Goal: Task Accomplishment & Management: Manage account settings

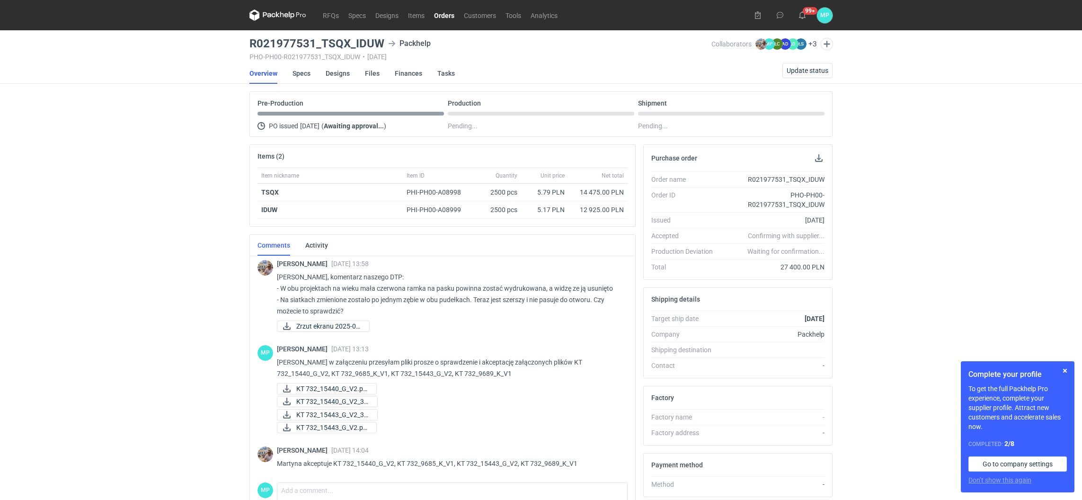
scroll to position [191, 0]
click at [804, 69] on span "Update status" at bounding box center [808, 70] width 42 height 7
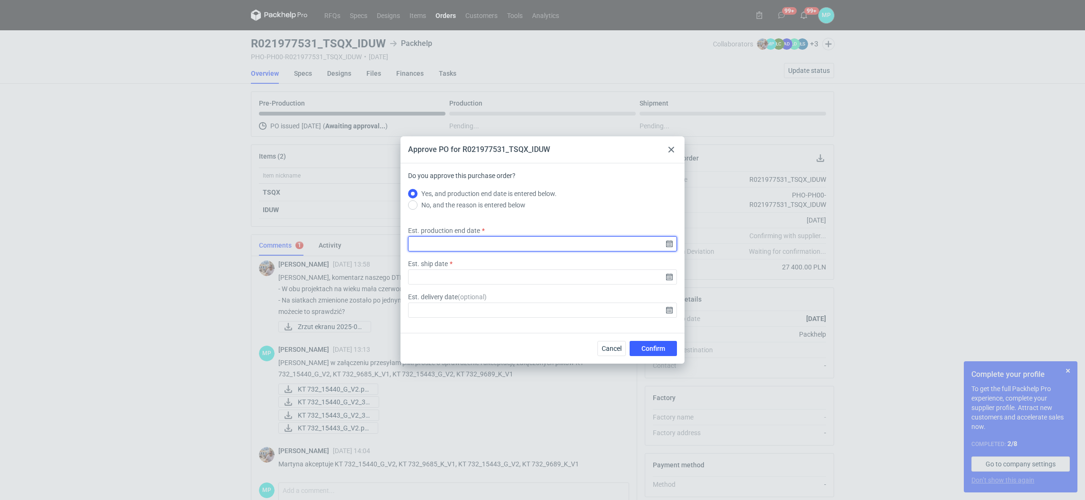
click at [448, 248] on input "Est. production end date" at bounding box center [542, 243] width 269 height 15
click at [464, 245] on input "Est. production end date" at bounding box center [542, 243] width 269 height 15
click at [666, 245] on input "Est. production end date" at bounding box center [542, 243] width 269 height 15
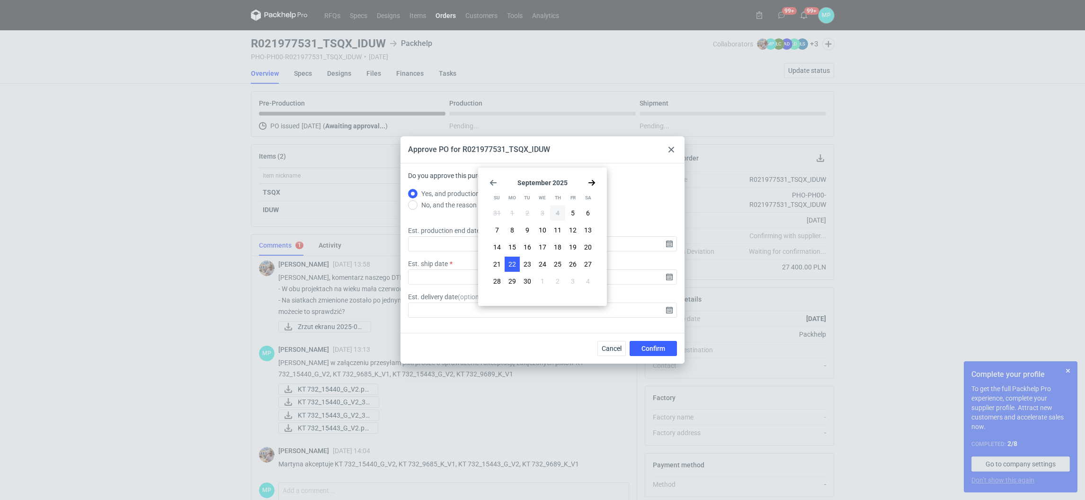
click at [514, 264] on span "22" at bounding box center [512, 263] width 8 height 9
type input "[DATE]"
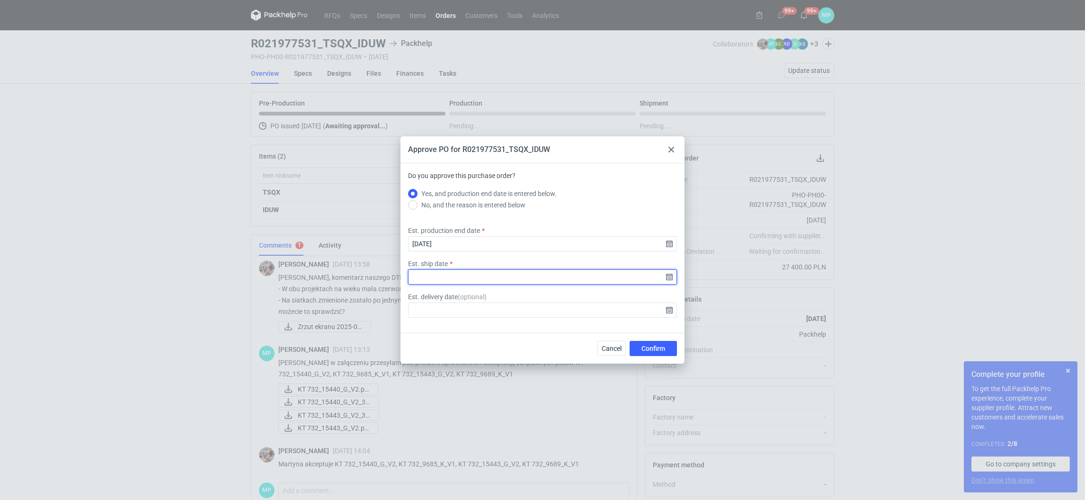
click at [553, 273] on input "Est. ship date" at bounding box center [542, 276] width 269 height 15
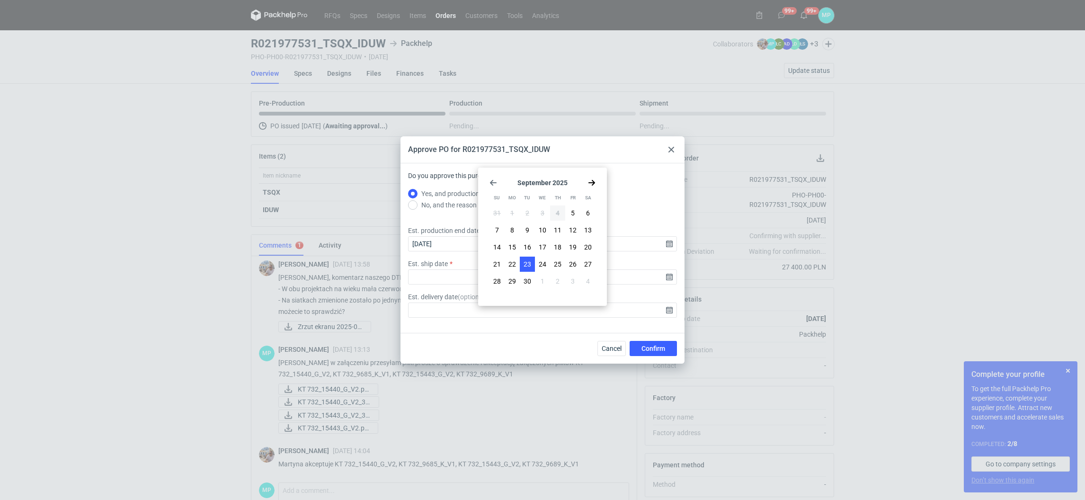
click at [523, 262] on span "23" at bounding box center [527, 263] width 8 height 9
type input "[DATE]"
click at [656, 357] on div "Cancel Confirm" at bounding box center [542, 348] width 284 height 31
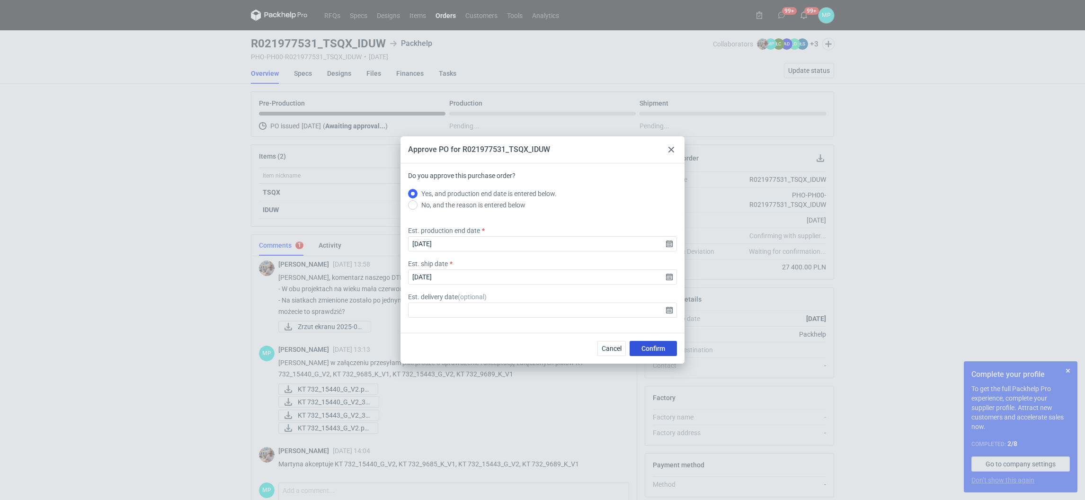
click at [649, 354] on button "Confirm" at bounding box center [652, 348] width 47 height 15
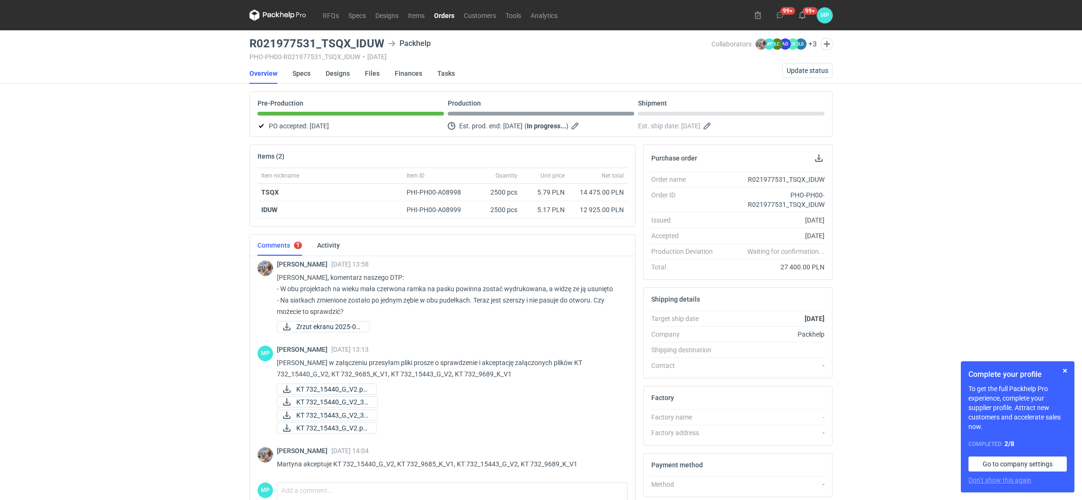
click at [448, 16] on link "Orders" at bounding box center [444, 14] width 30 height 11
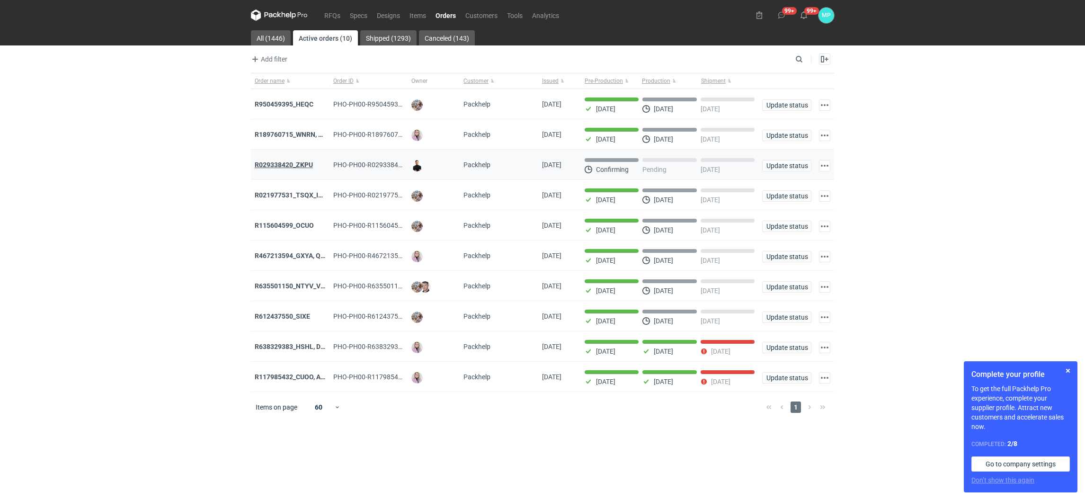
click at [292, 163] on strong "R029338420_ZKPU" at bounding box center [284, 165] width 58 height 8
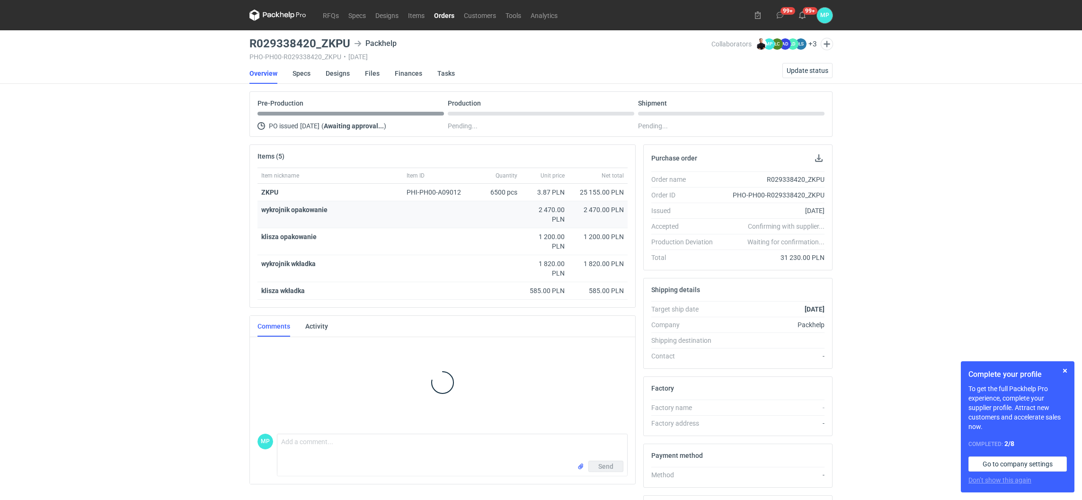
scroll to position [10, 0]
